Goal: Task Accomplishment & Management: Manage account settings

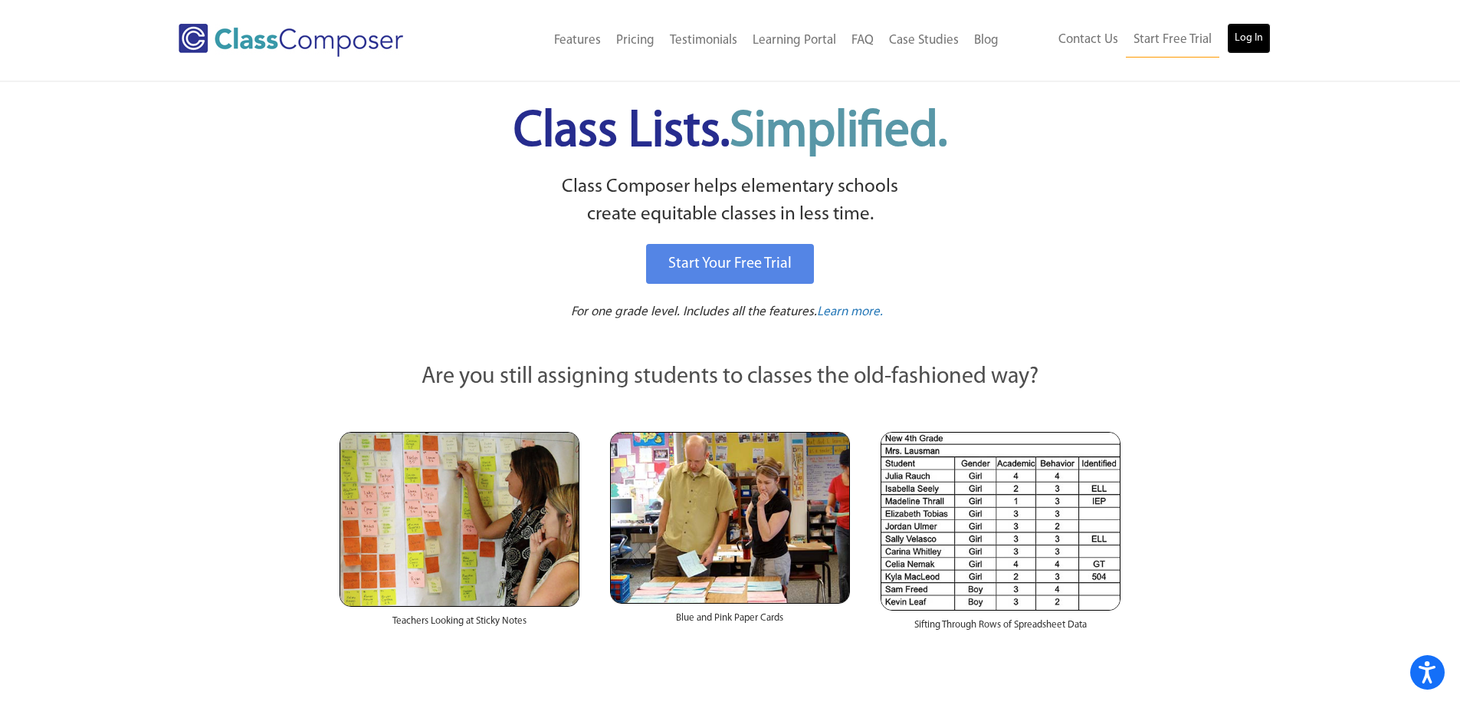
click at [1263, 35] on link "Log In" at bounding box center [1249, 38] width 44 height 31
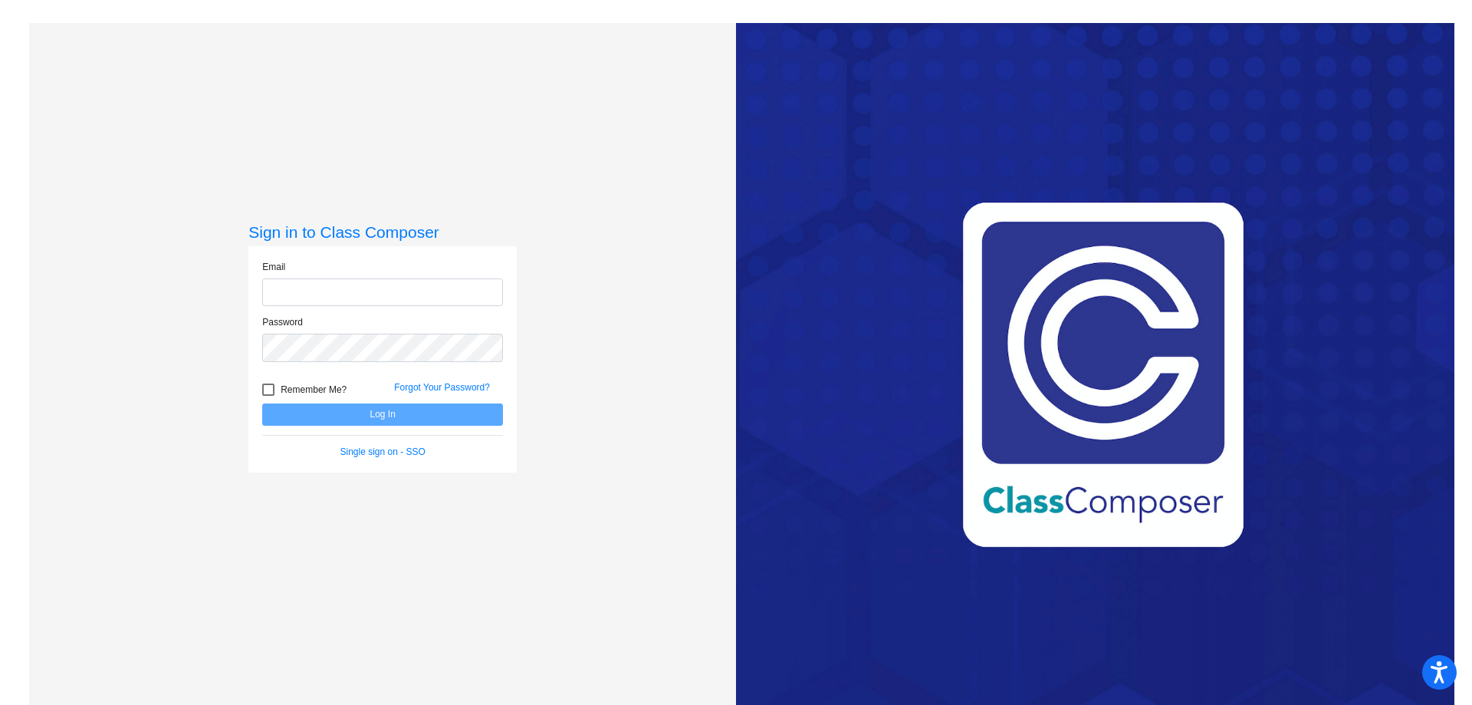
type input "Karen.brockway@lmusd.org"
click at [403, 409] on button "Log In" at bounding box center [382, 414] width 241 height 22
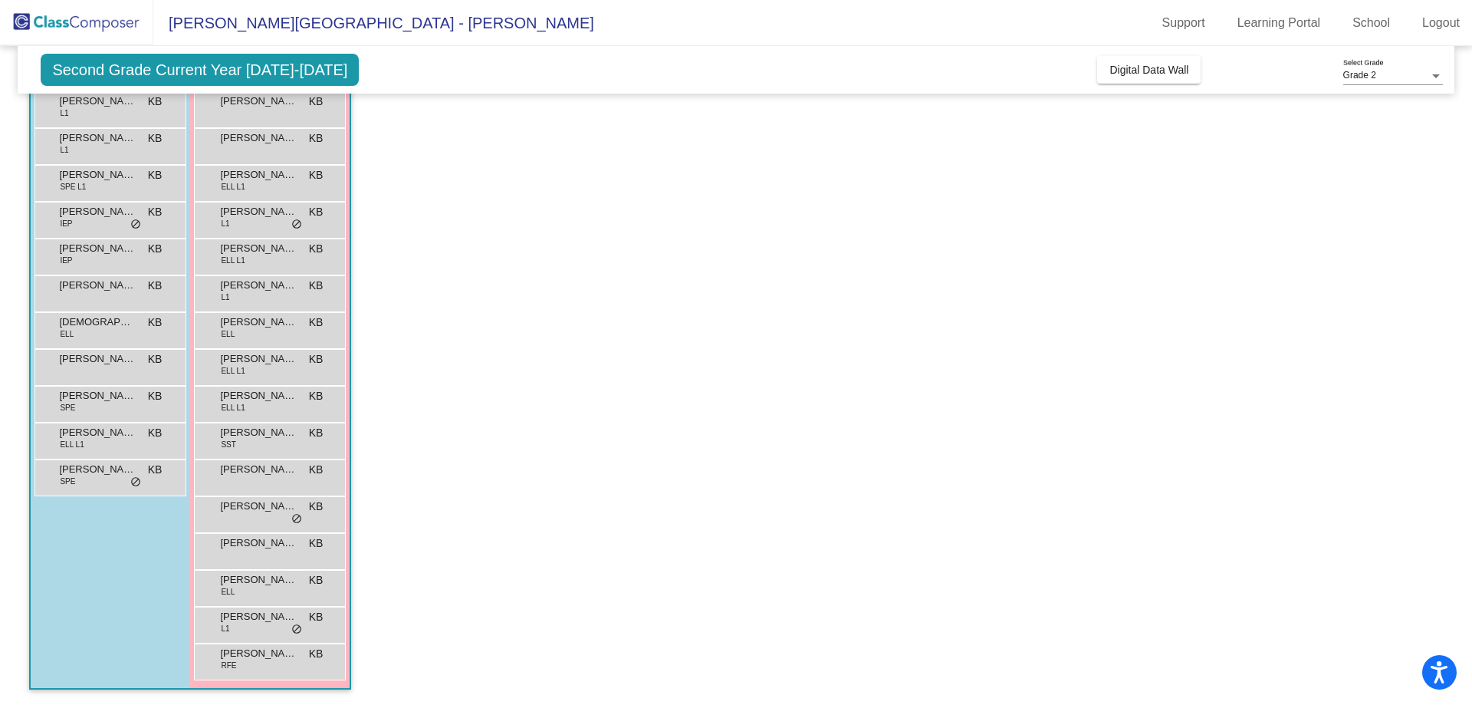
scroll to position [77, 0]
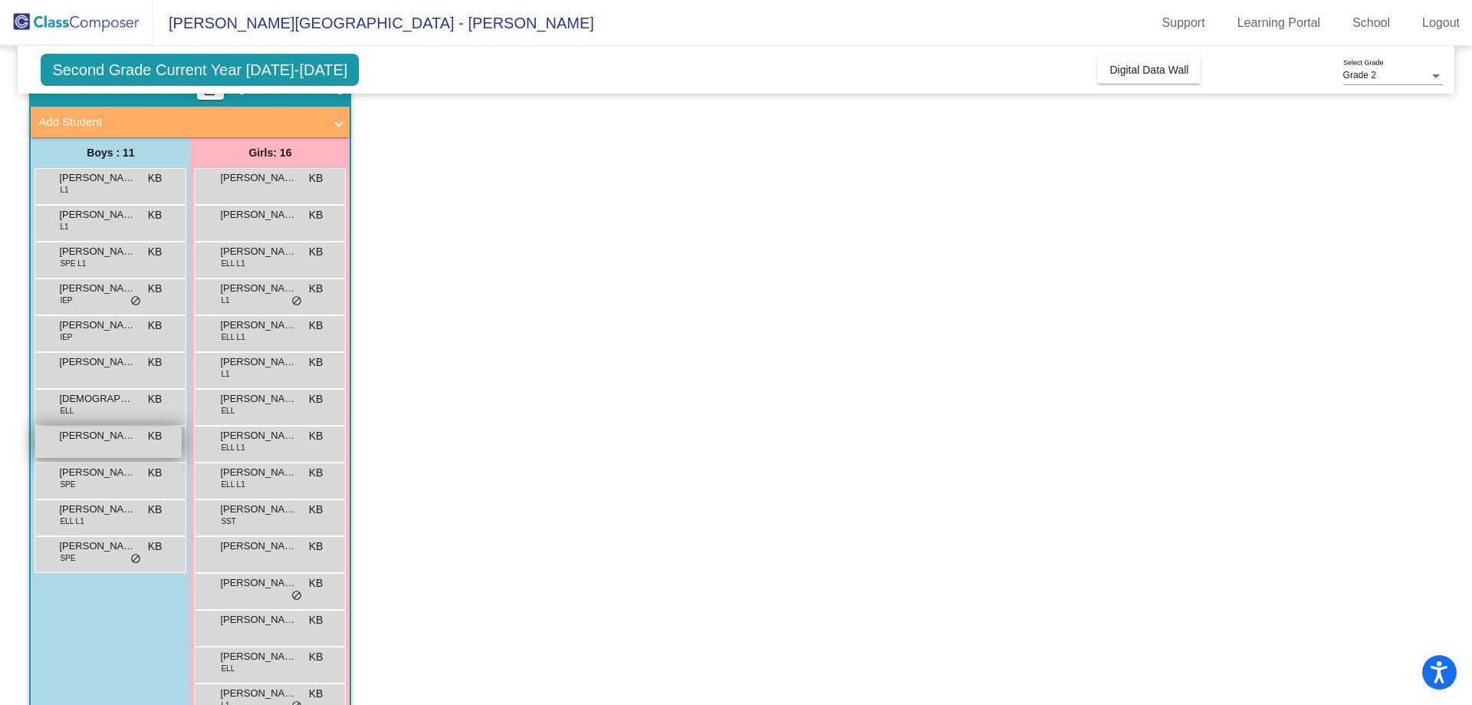
click at [94, 443] on div "Joshua Unke KB lock do_not_disturb_alt" at bounding box center [108, 441] width 146 height 31
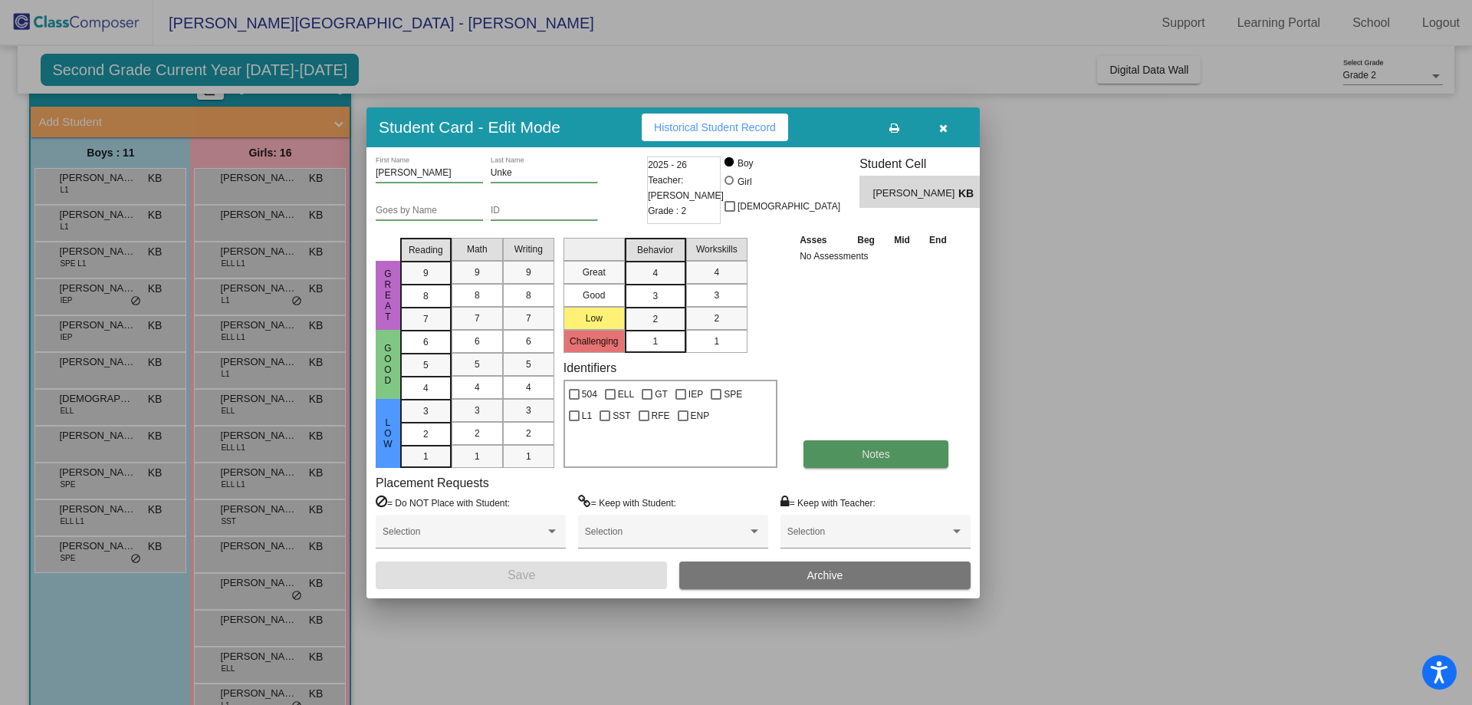
click at [899, 456] on button "Notes" at bounding box center [875, 454] width 145 height 28
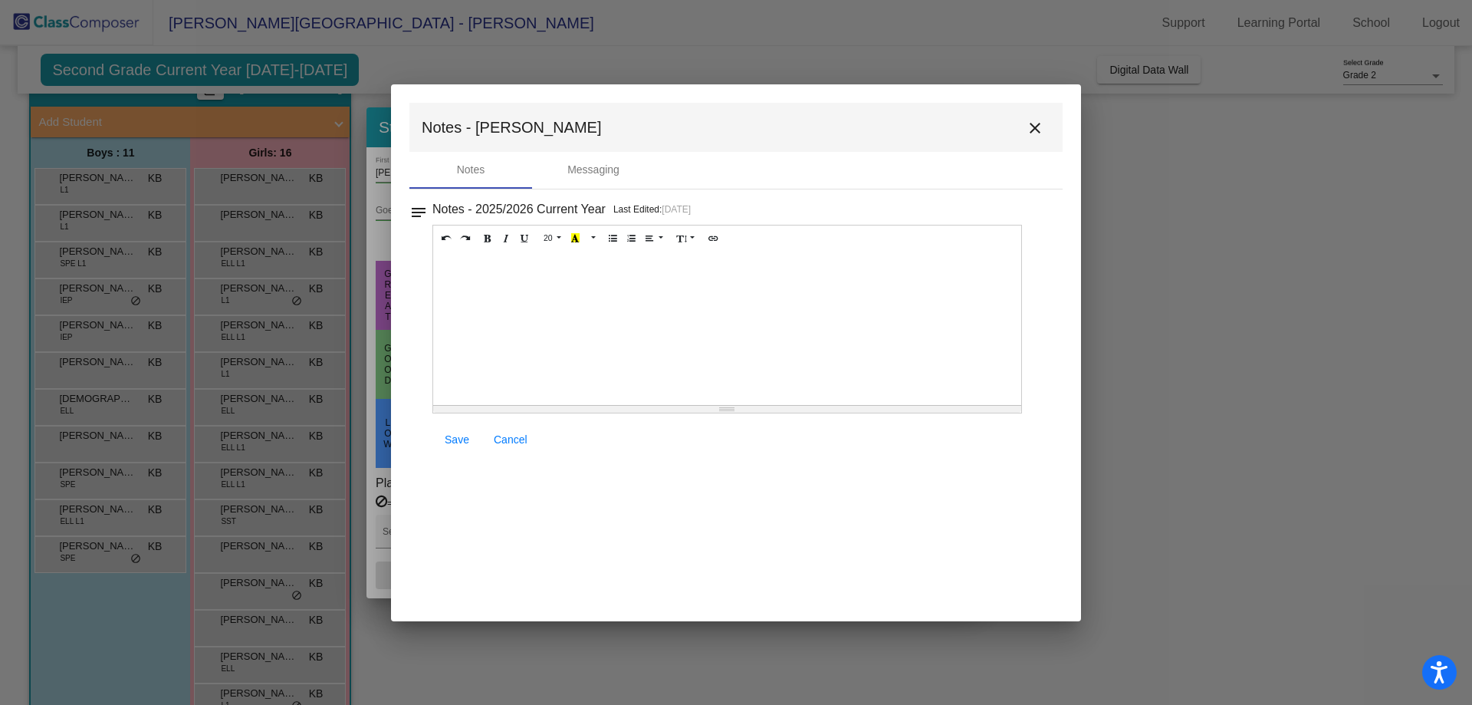
click at [1033, 127] on mat-icon "close" at bounding box center [1035, 128] width 18 height 18
